Goal: Find specific page/section: Find specific page/section

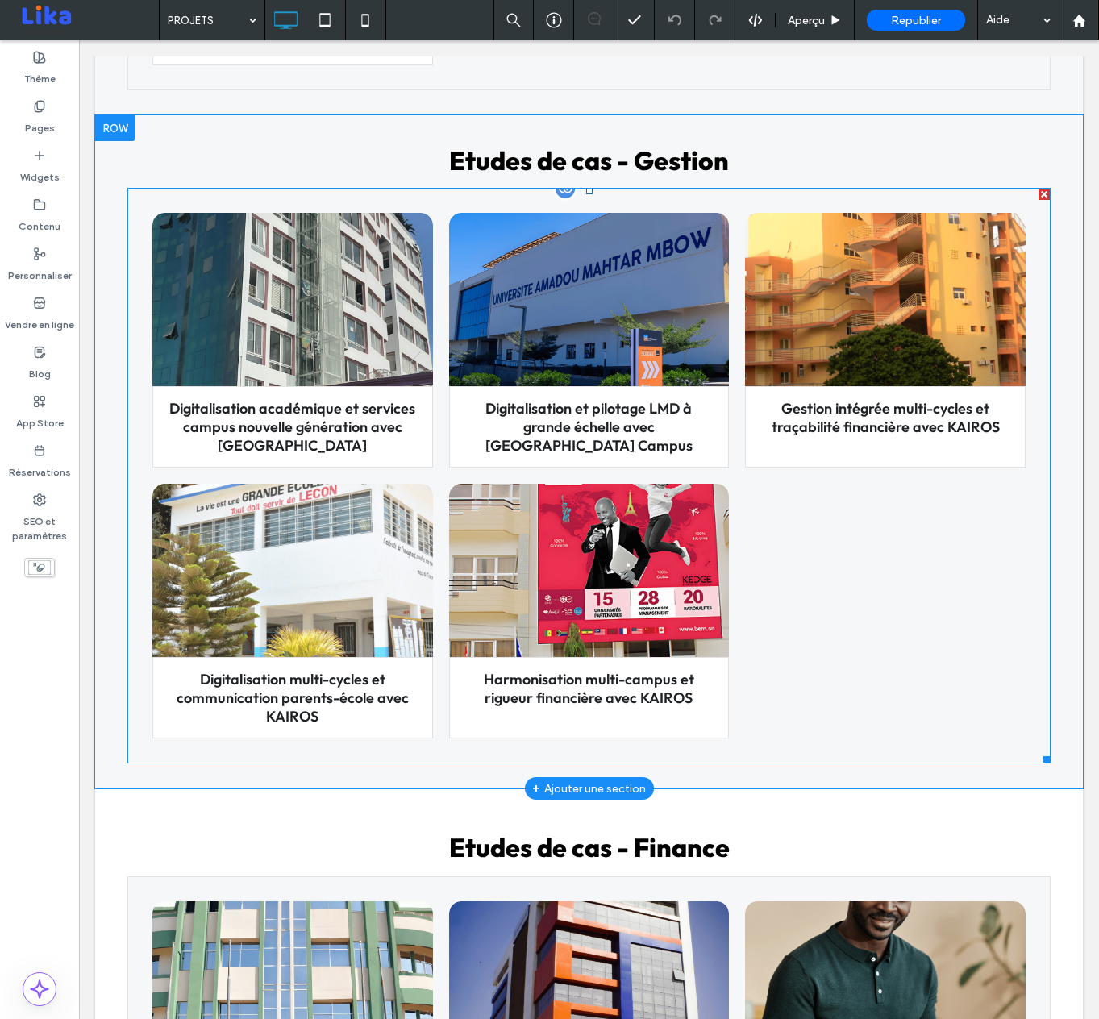
click at [829, 517] on div at bounding box center [885, 611] width 297 height 271
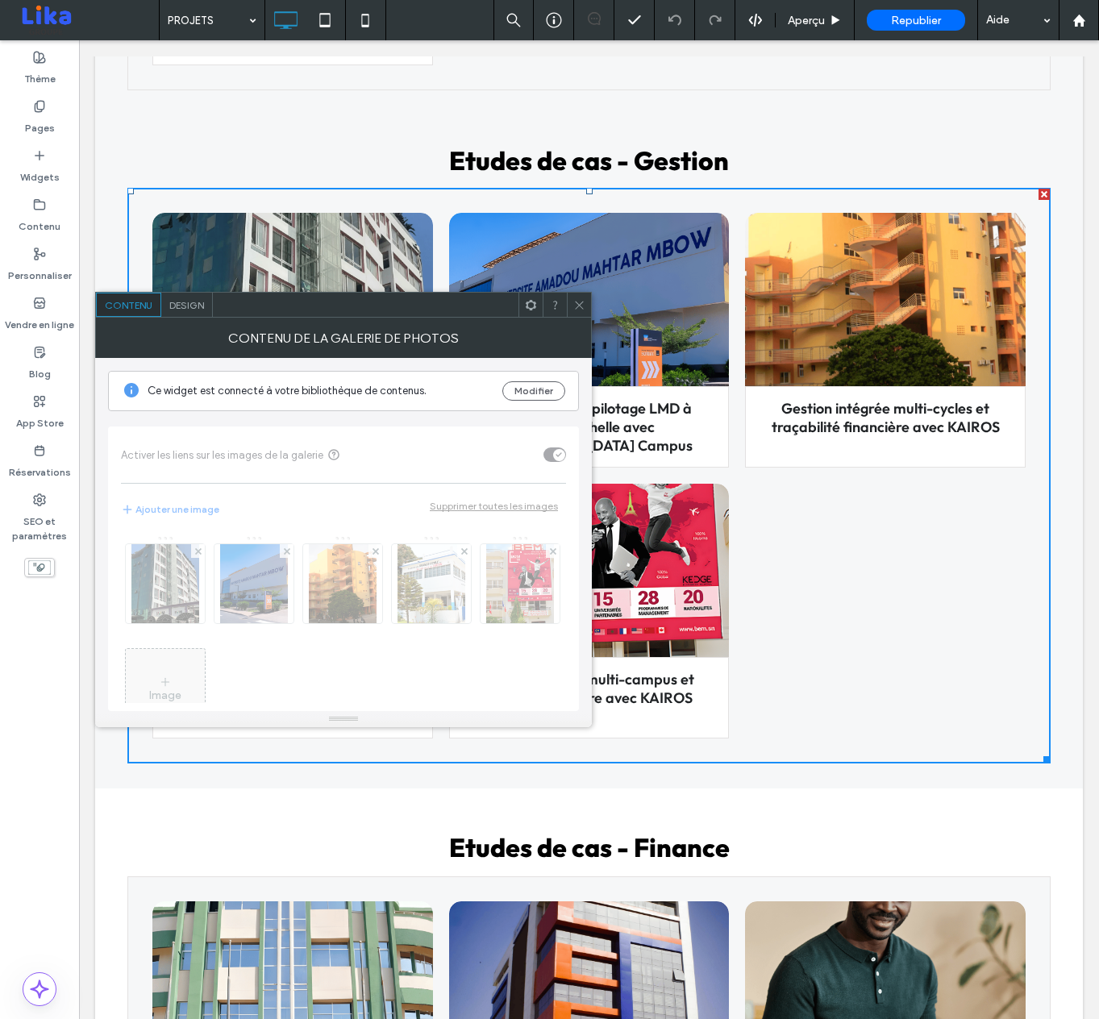
click at [579, 305] on use at bounding box center [579, 305] width 8 height 8
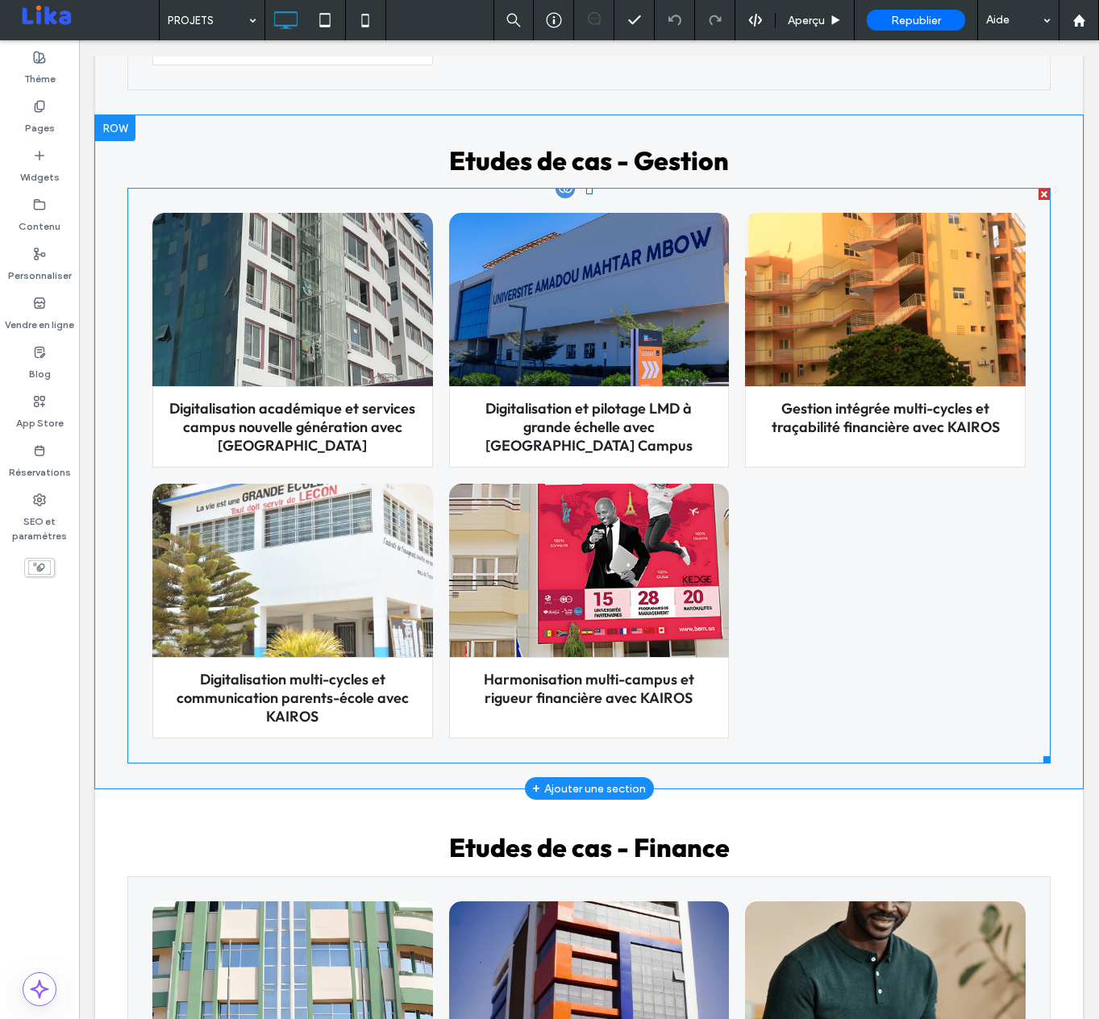
click at [316, 322] on link at bounding box center [292, 299] width 297 height 184
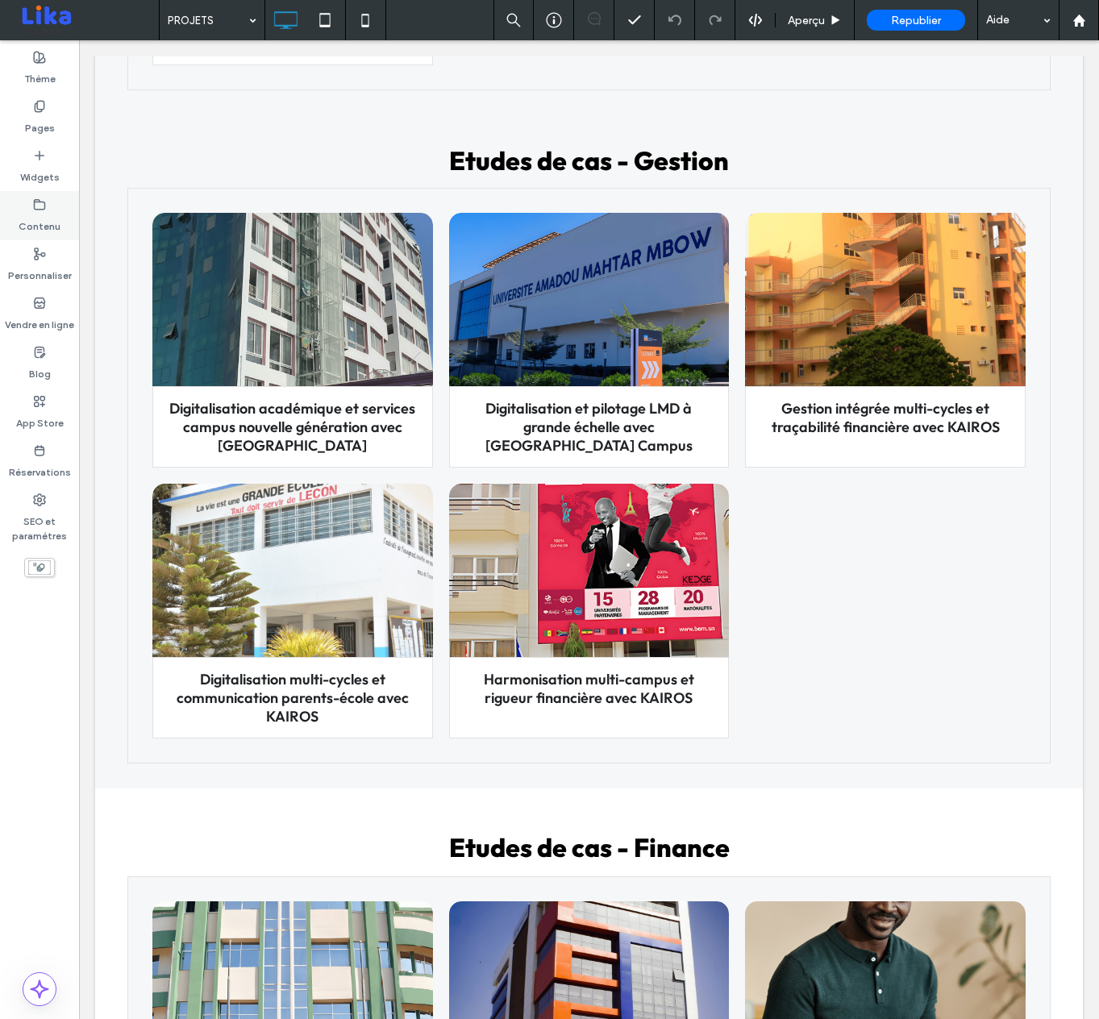
click at [33, 218] on label "Contenu" at bounding box center [40, 222] width 42 height 23
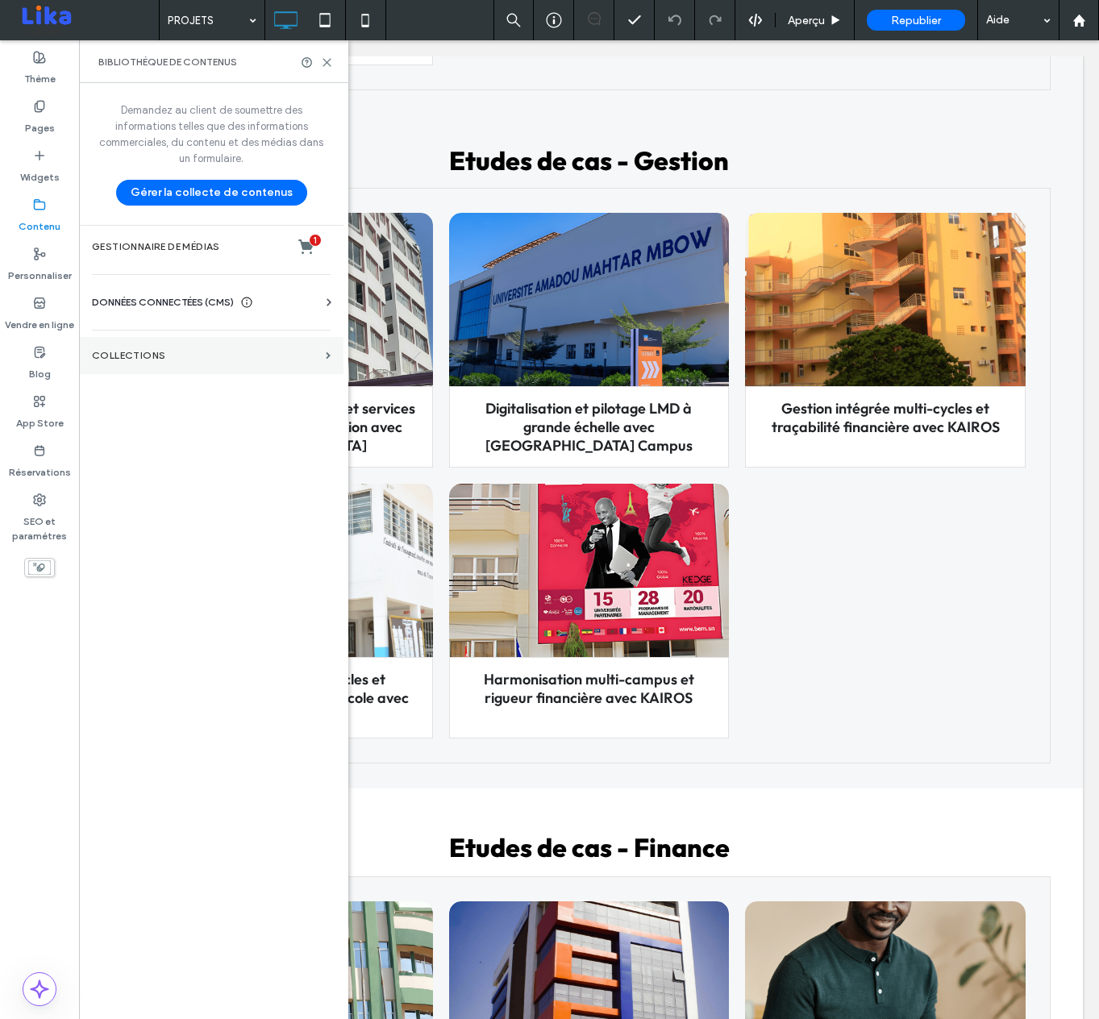
click at [271, 356] on label "COLLECTIONS" at bounding box center [205, 355] width 227 height 11
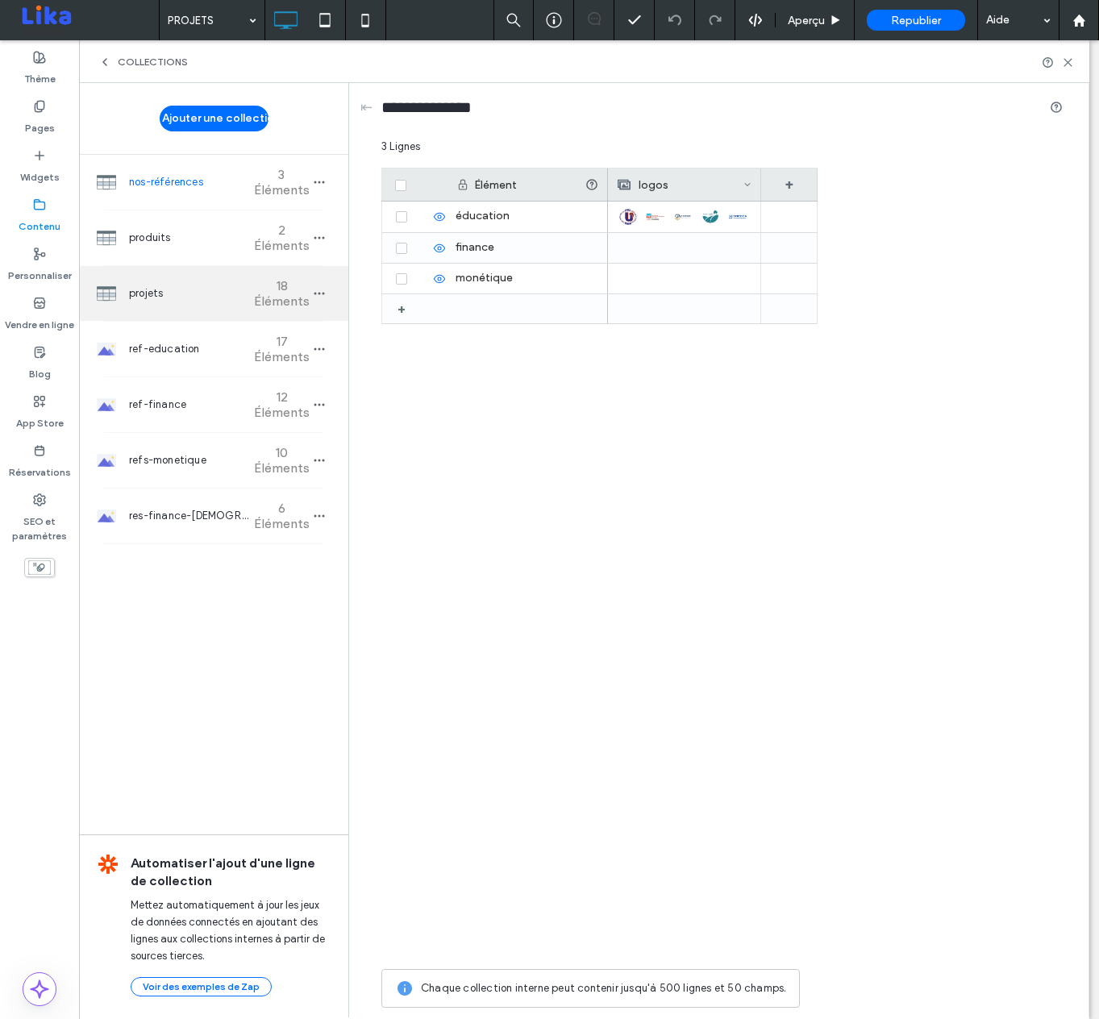
click at [304, 285] on span "18 Éléments" at bounding box center [281, 293] width 56 height 31
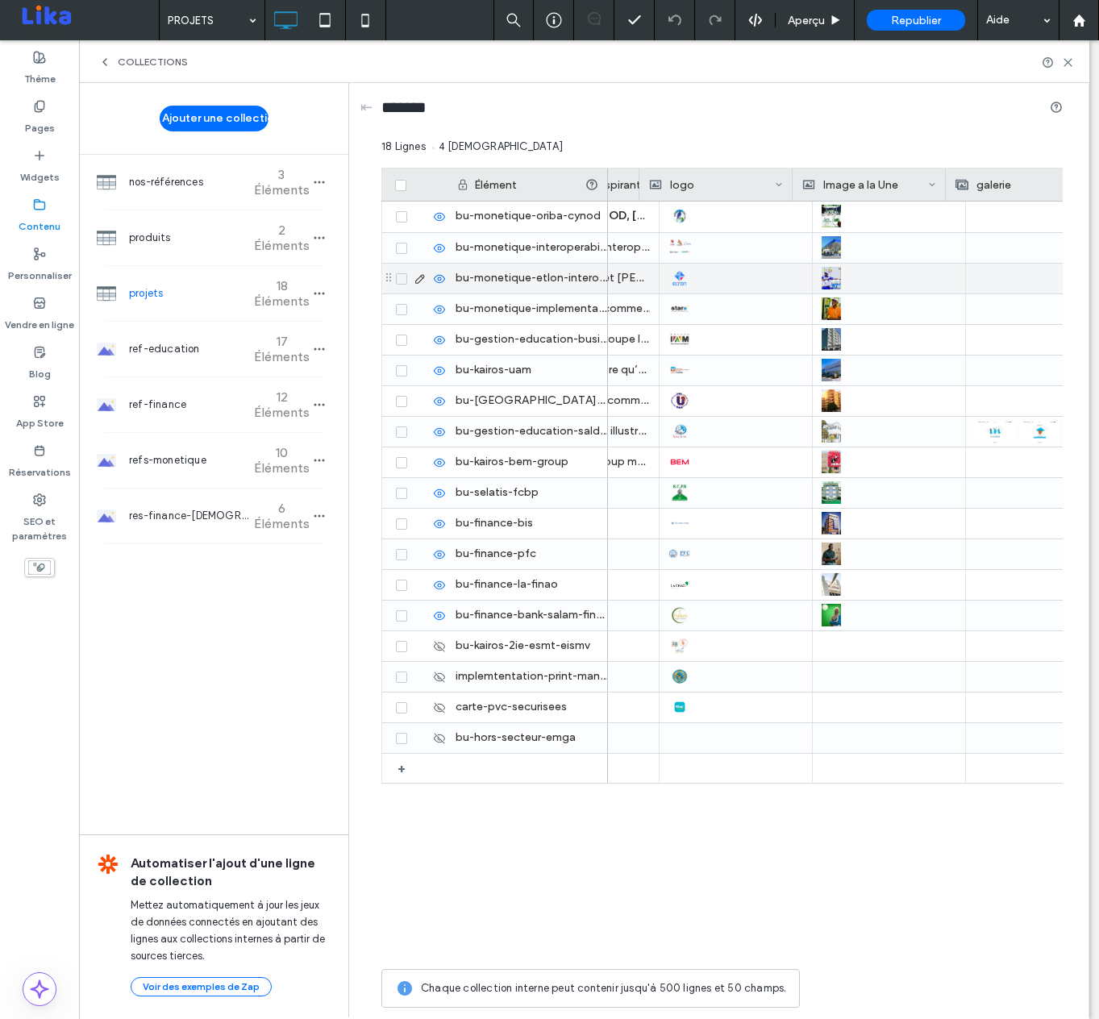
scroll to position [0, 1751]
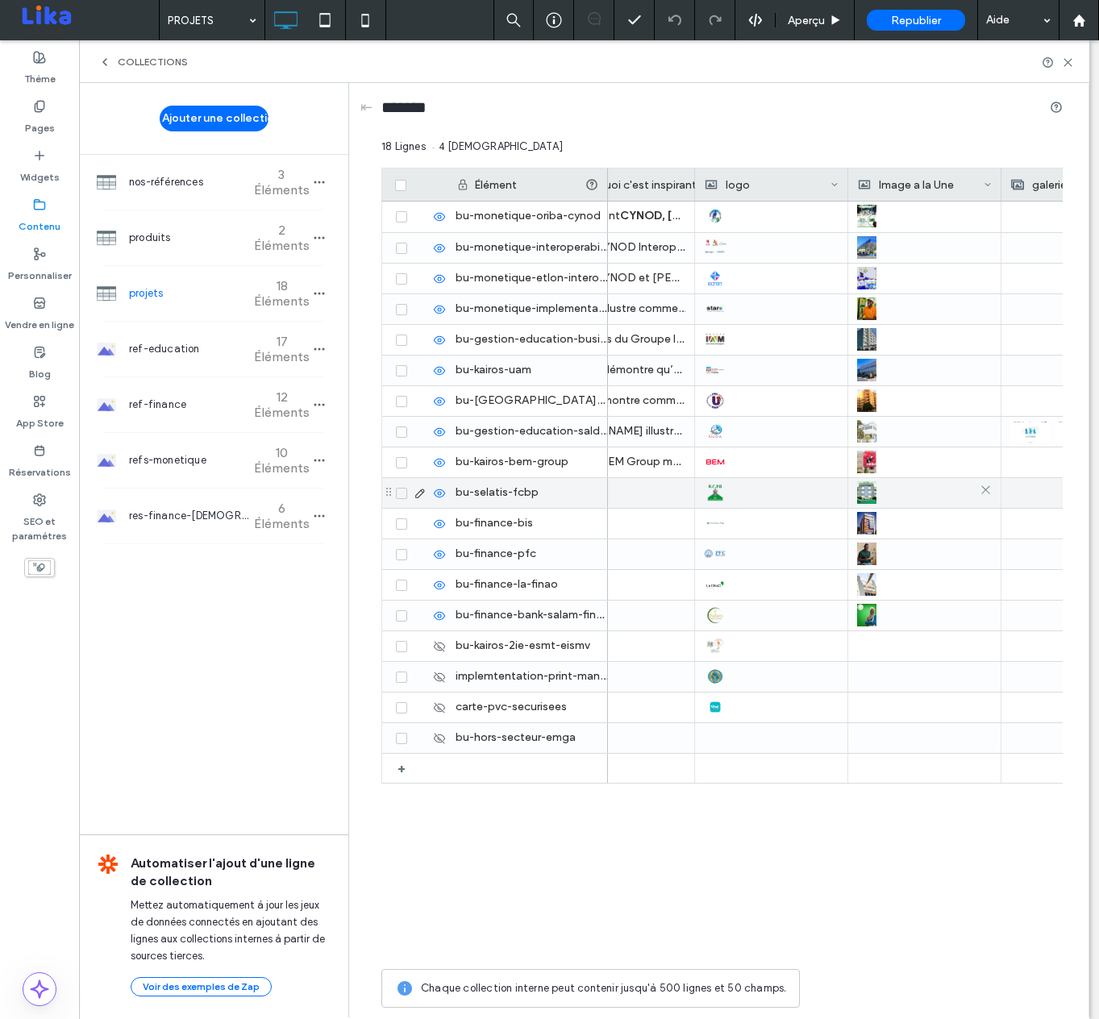
click at [869, 485] on img at bounding box center [866, 492] width 19 height 23
click at [867, 488] on img at bounding box center [867, 493] width 19 height 23
click at [867, 492] on img at bounding box center [867, 493] width 19 height 23
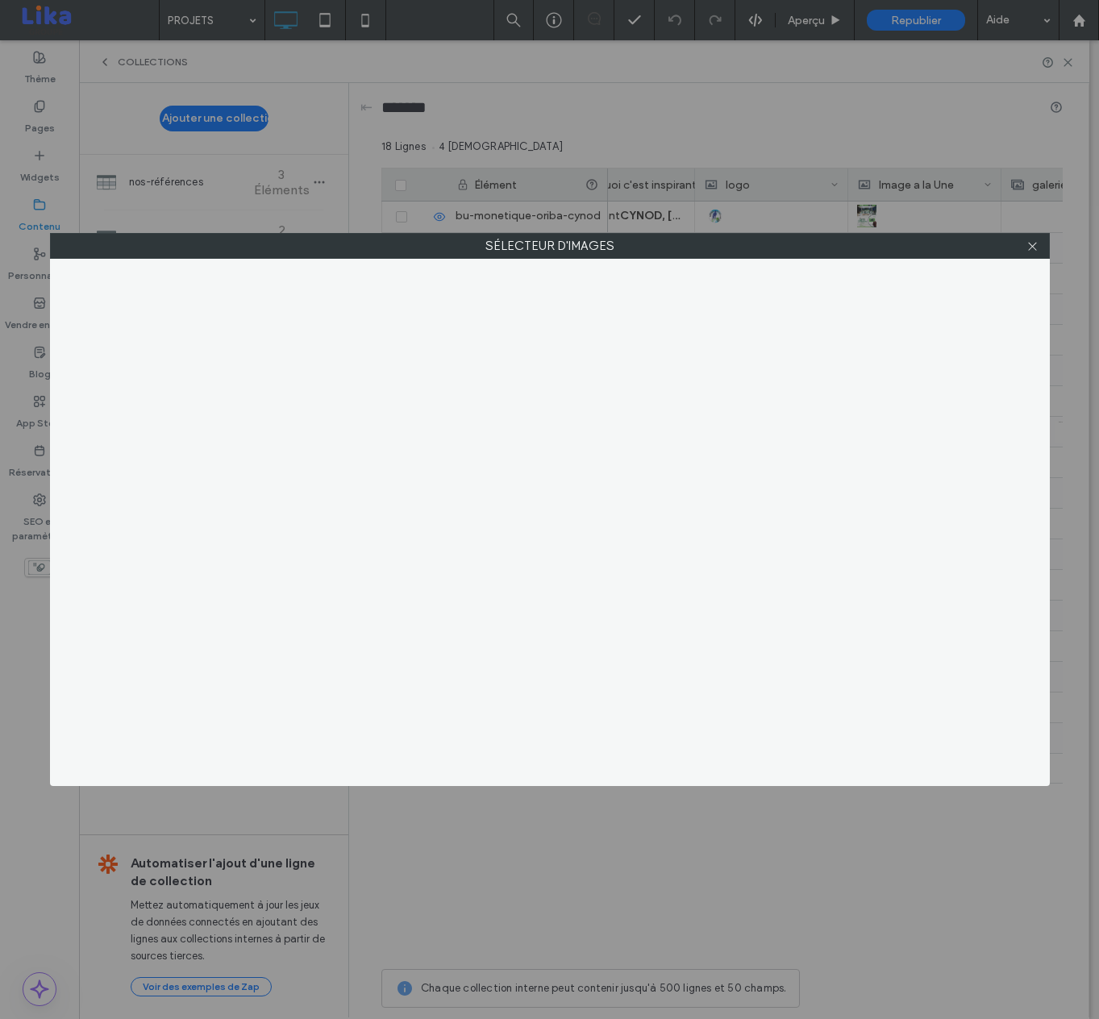
click at [418, 493] on div at bounding box center [549, 522] width 999 height 527
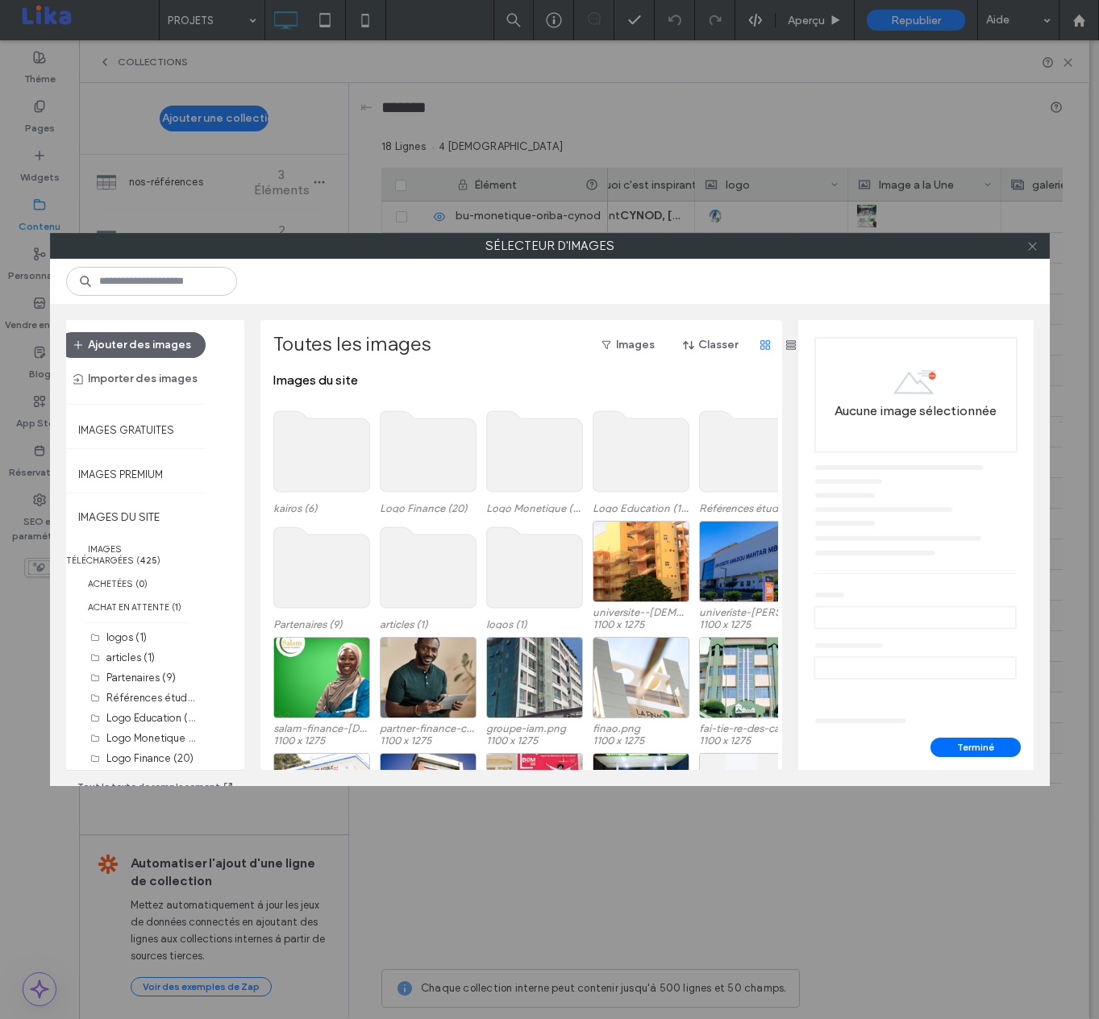
click at [1033, 247] on icon at bounding box center [1032, 246] width 12 height 12
